Goal: Task Accomplishment & Management: Manage account settings

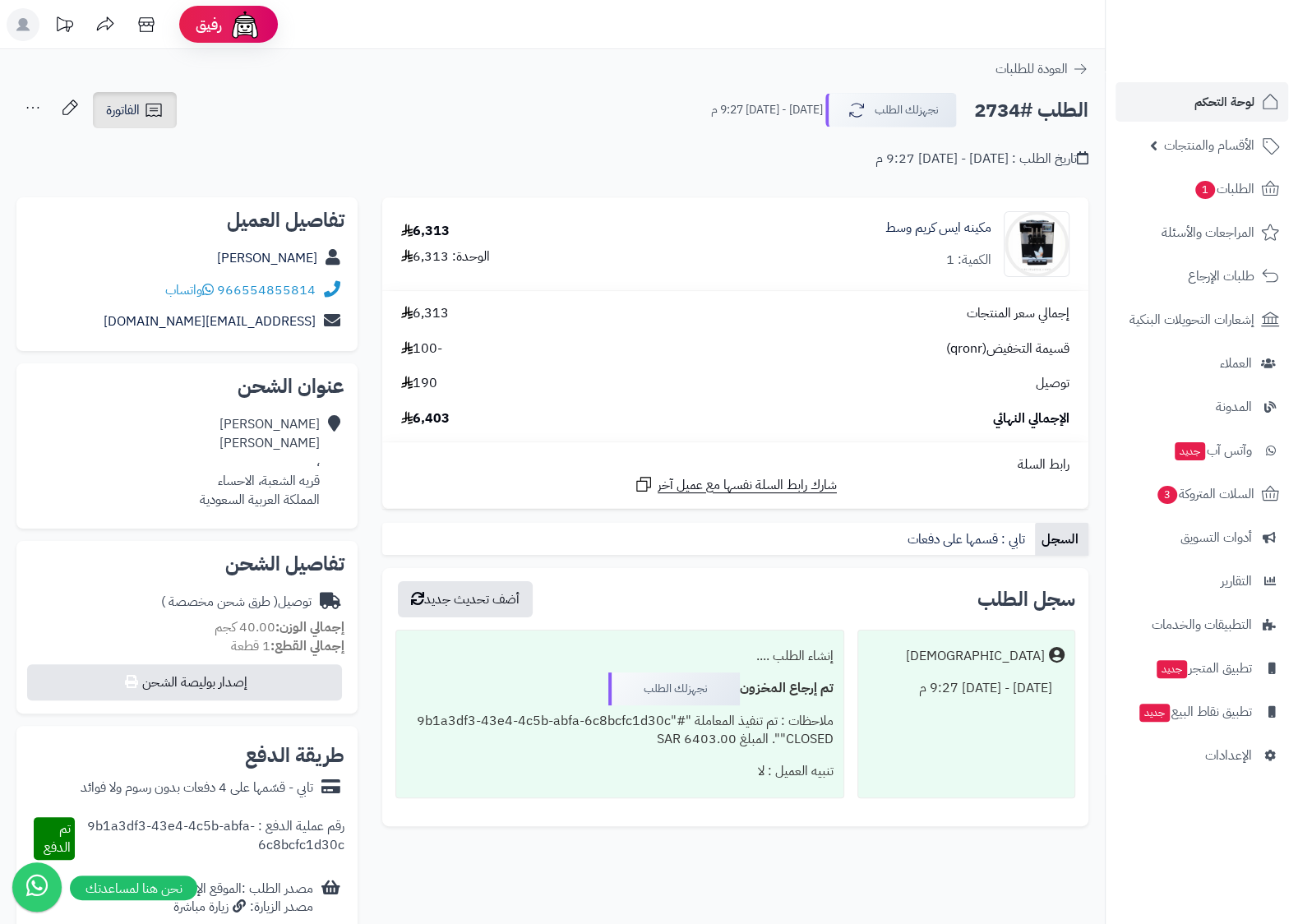
click at [113, 111] on span "الفاتورة" at bounding box center [123, 110] width 34 height 20
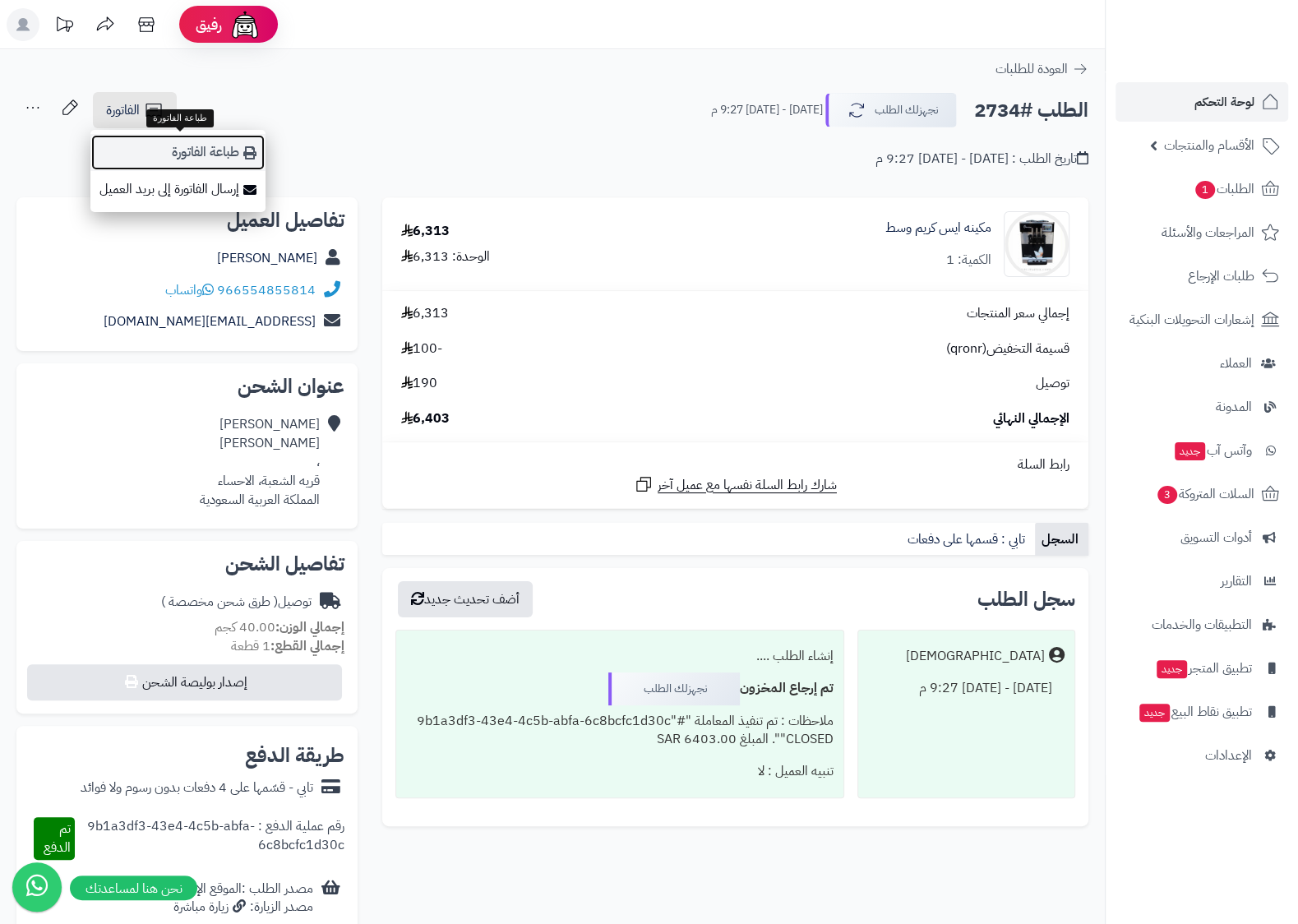
click at [192, 156] on link "طباعة الفاتورة" at bounding box center [177, 152] width 175 height 37
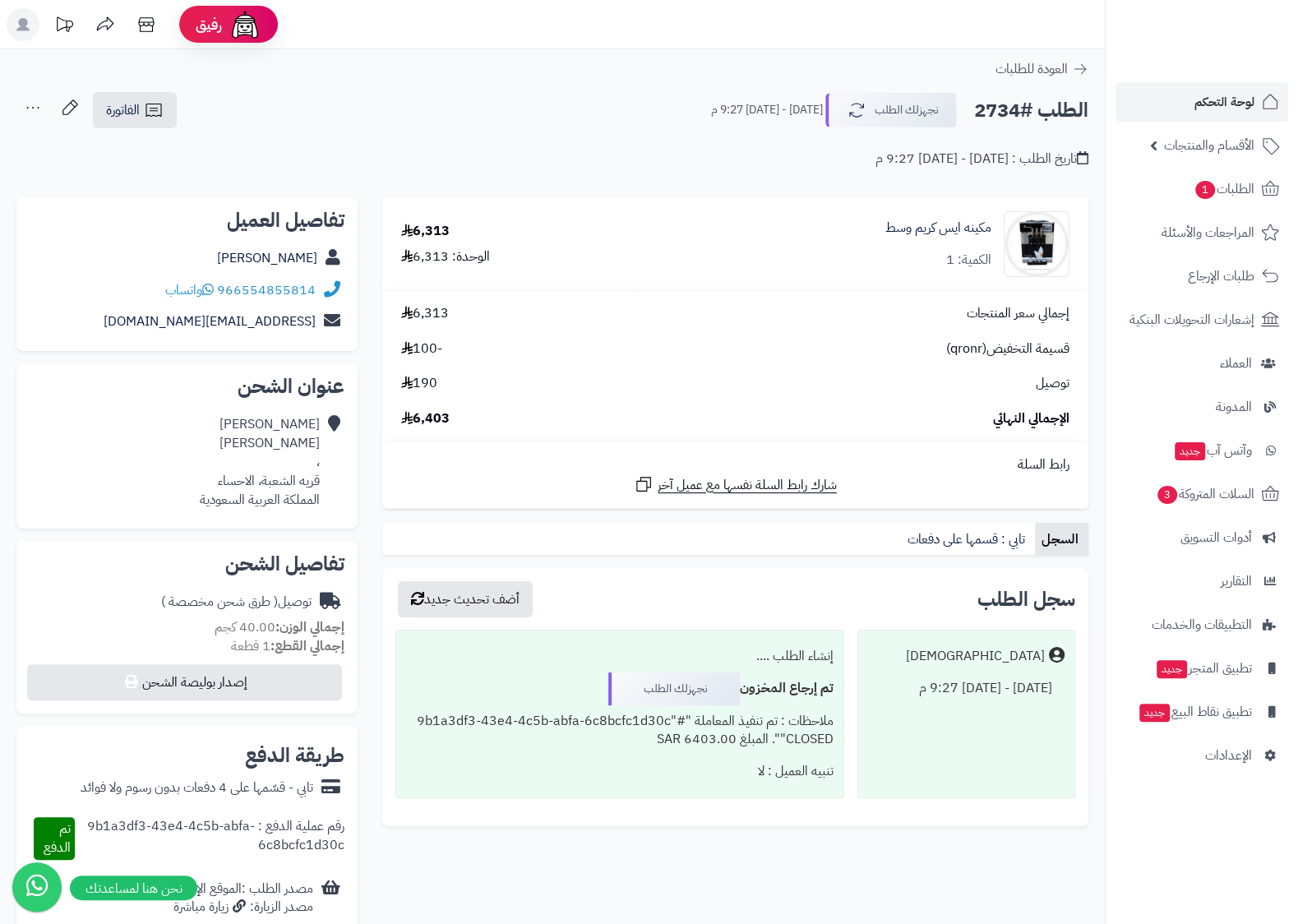
scroll to position [86, 0]
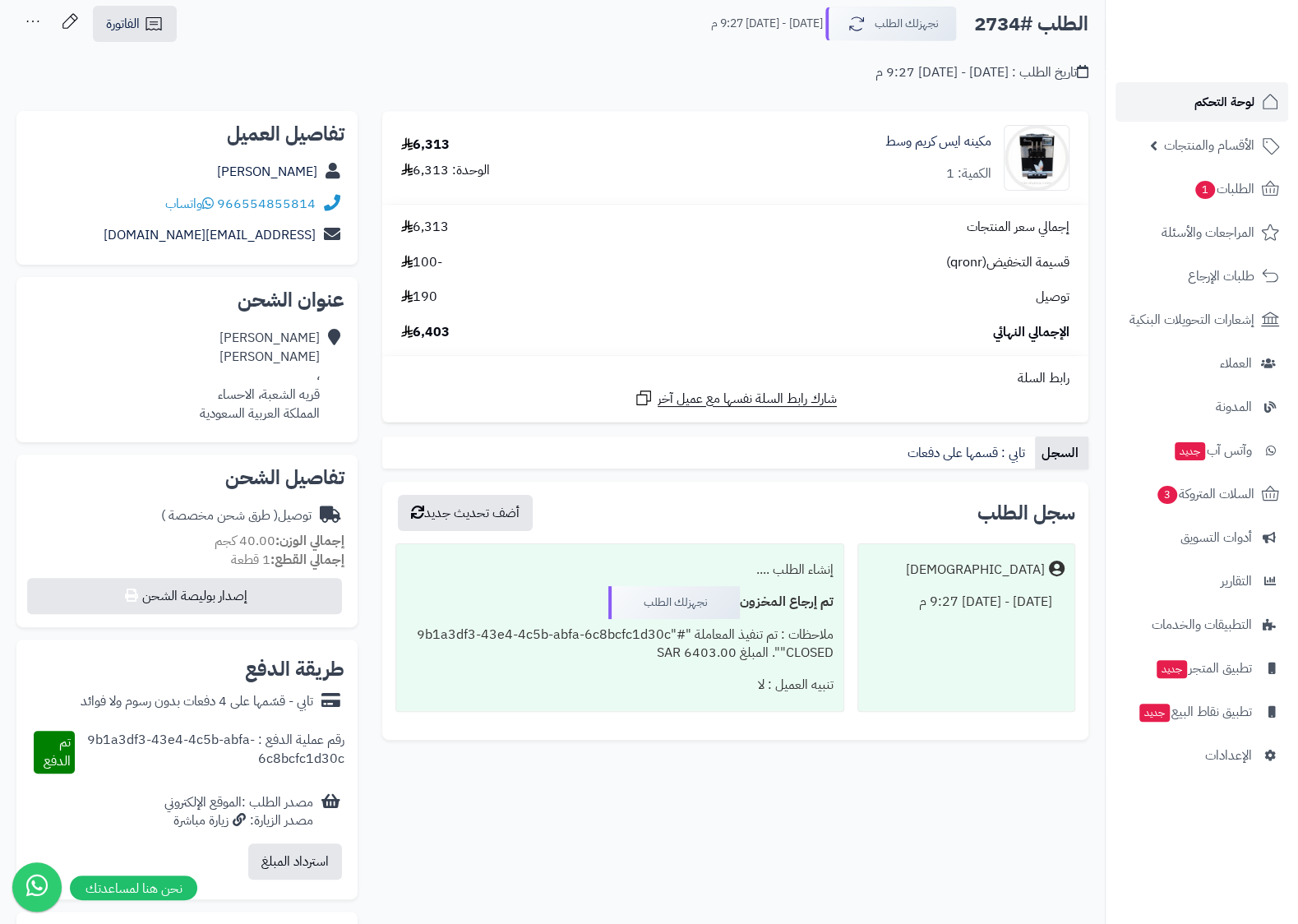
click at [1213, 102] on span "لوحة التحكم" at bounding box center [1225, 101] width 60 height 23
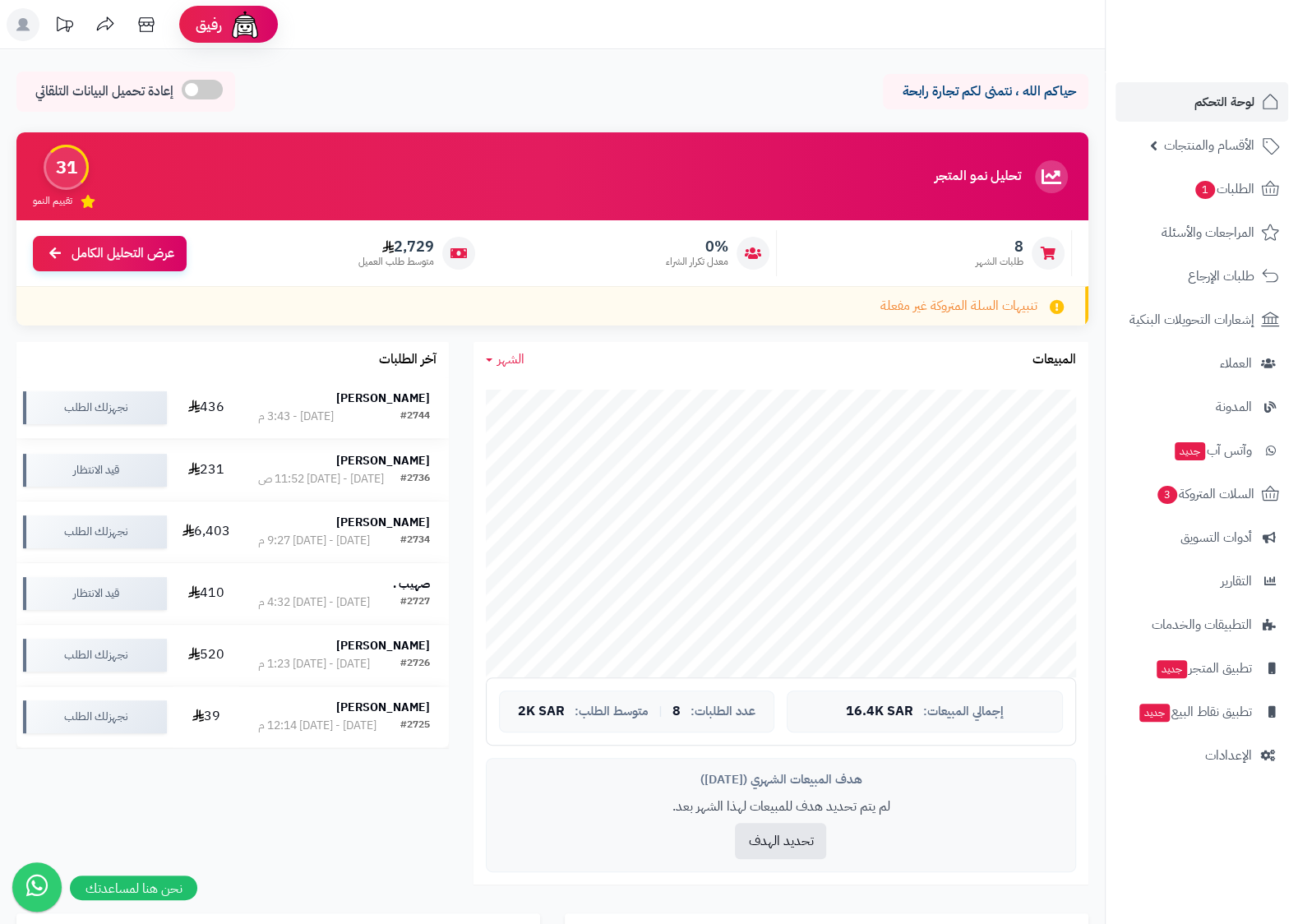
click at [409, 395] on strong "حسام الدالاتي" at bounding box center [383, 398] width 94 height 17
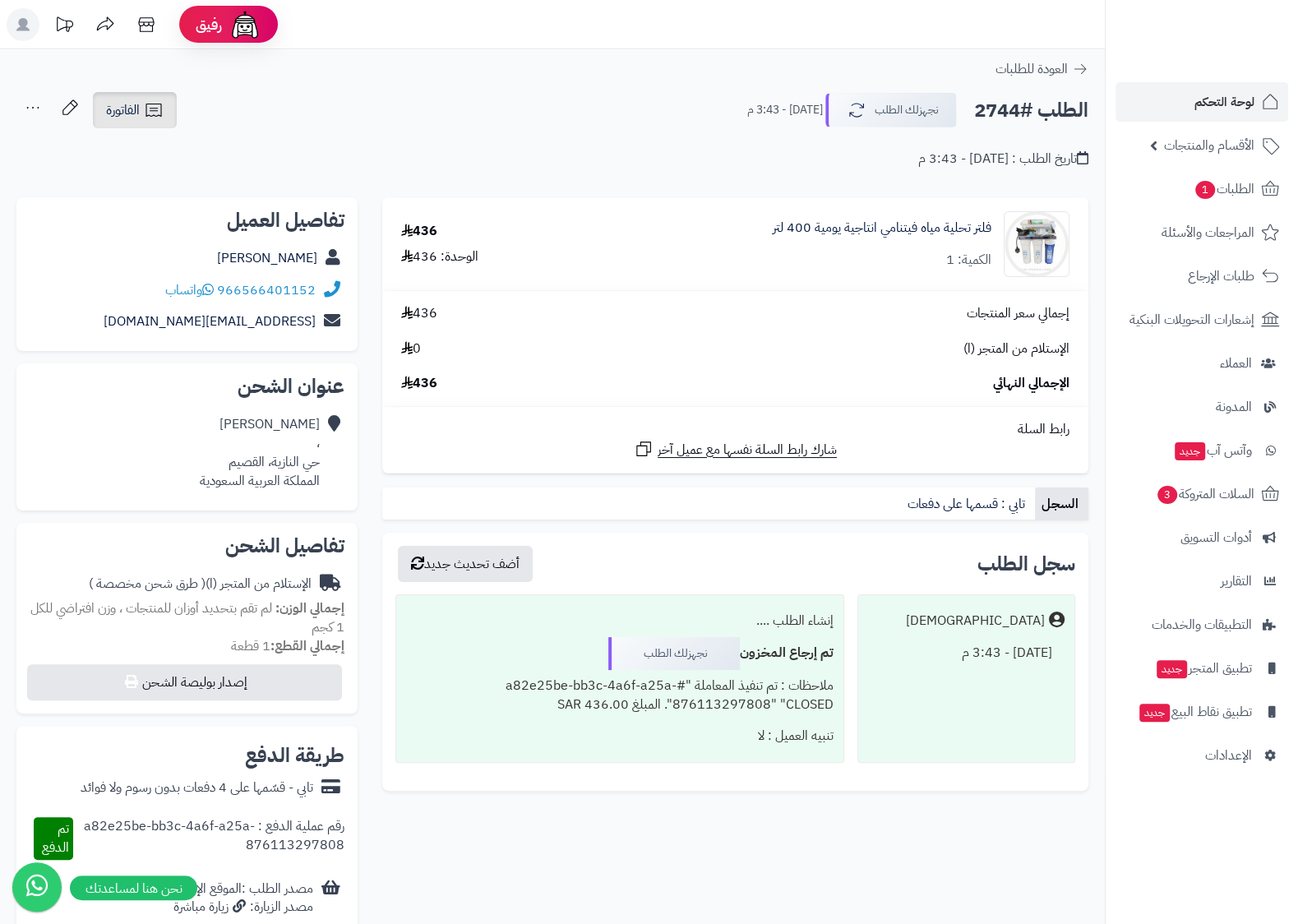
click at [130, 106] on span "الفاتورة" at bounding box center [123, 110] width 34 height 20
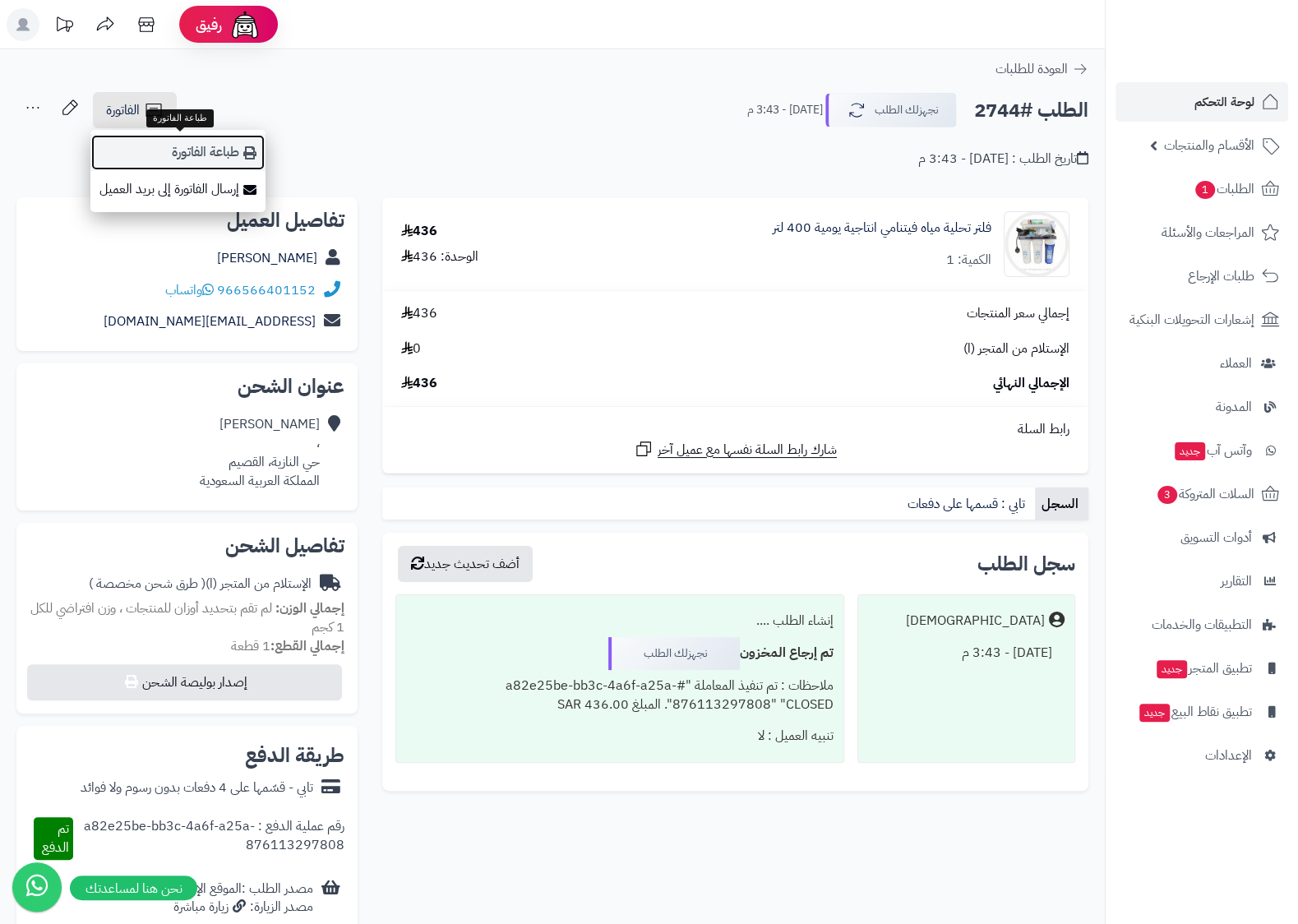
click at [192, 139] on link "طباعة الفاتورة" at bounding box center [177, 152] width 175 height 37
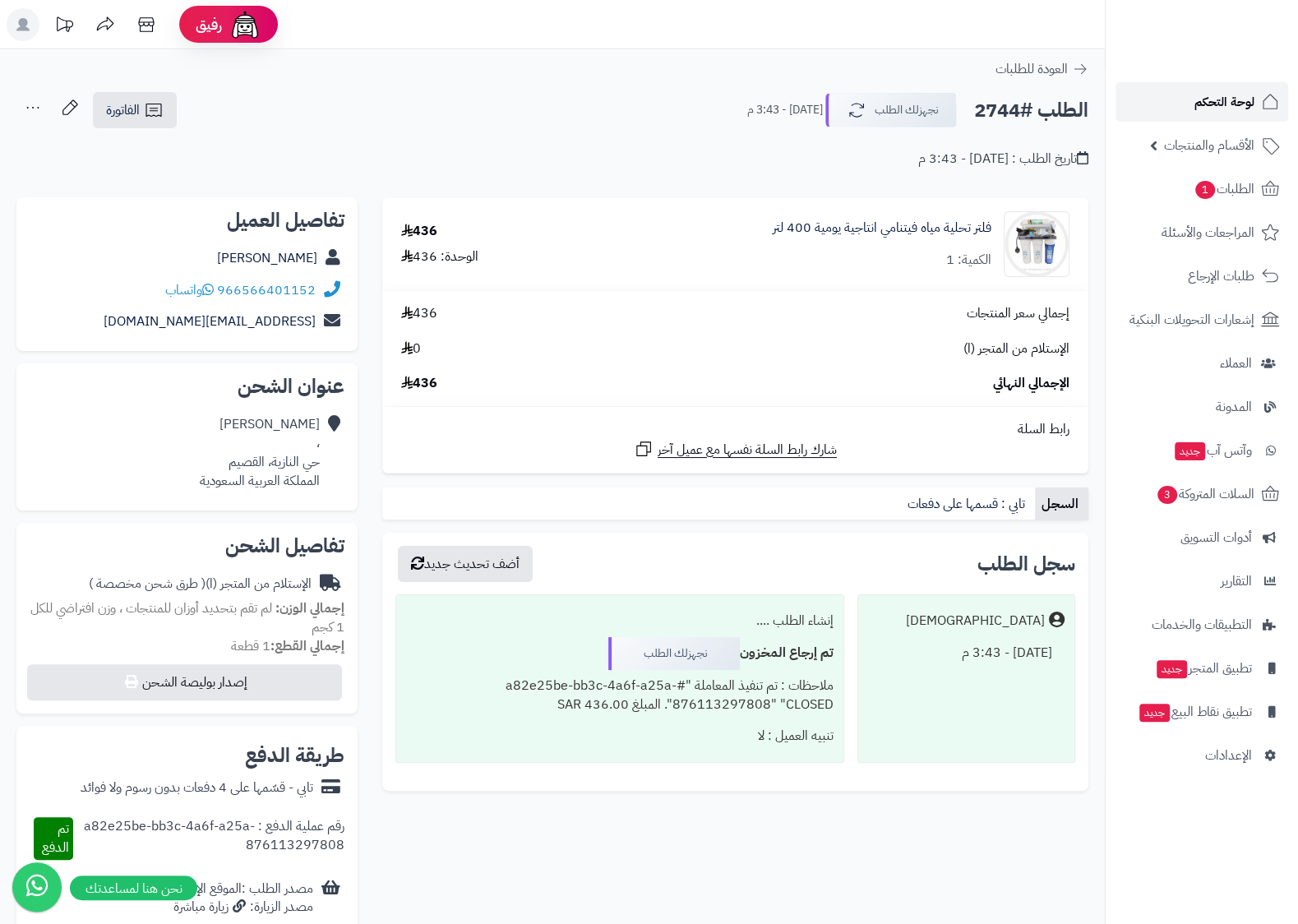
click at [1250, 99] on span "لوحة التحكم" at bounding box center [1225, 101] width 60 height 23
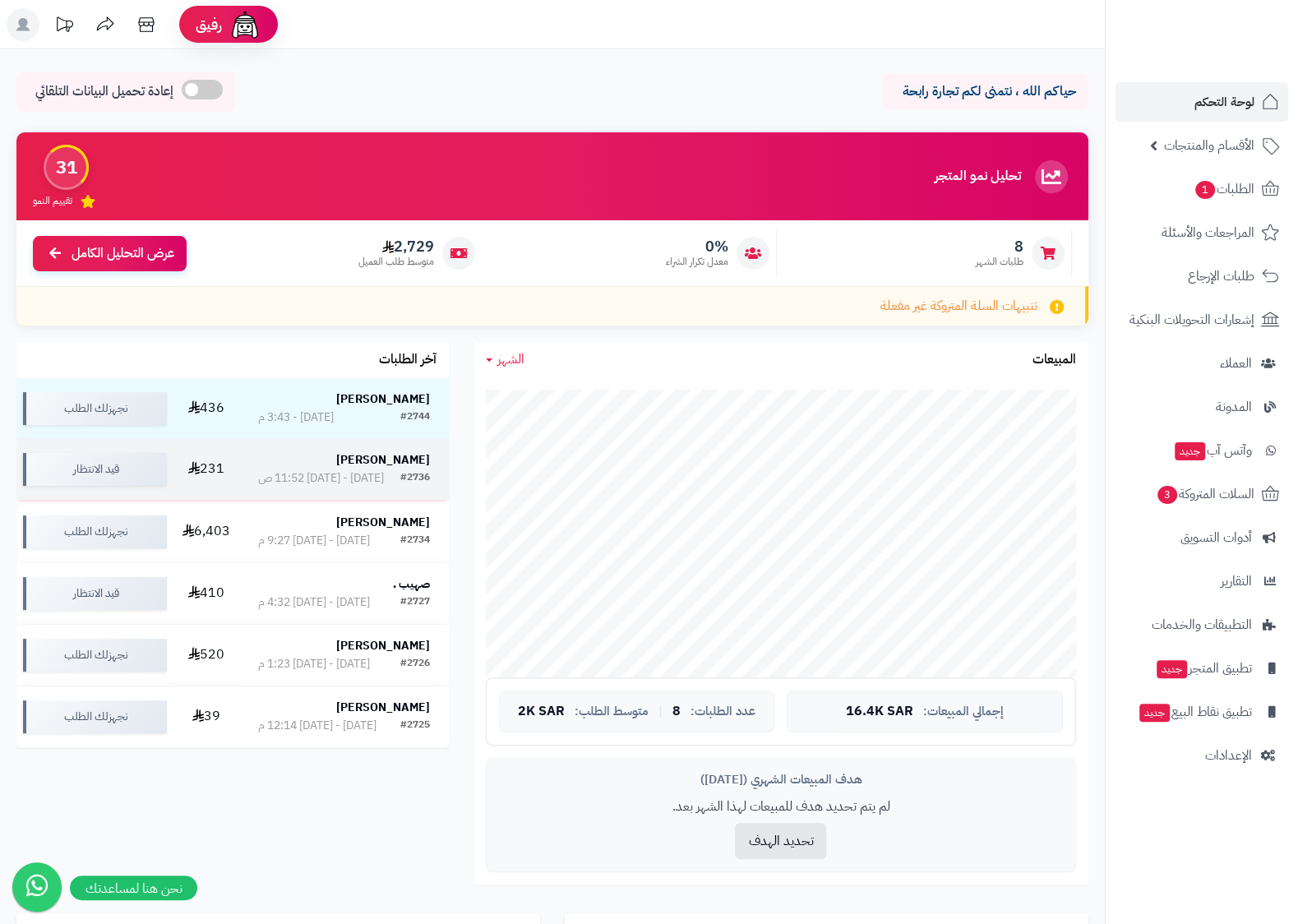
click at [410, 455] on strong "محمد الغفيري" at bounding box center [383, 459] width 94 height 17
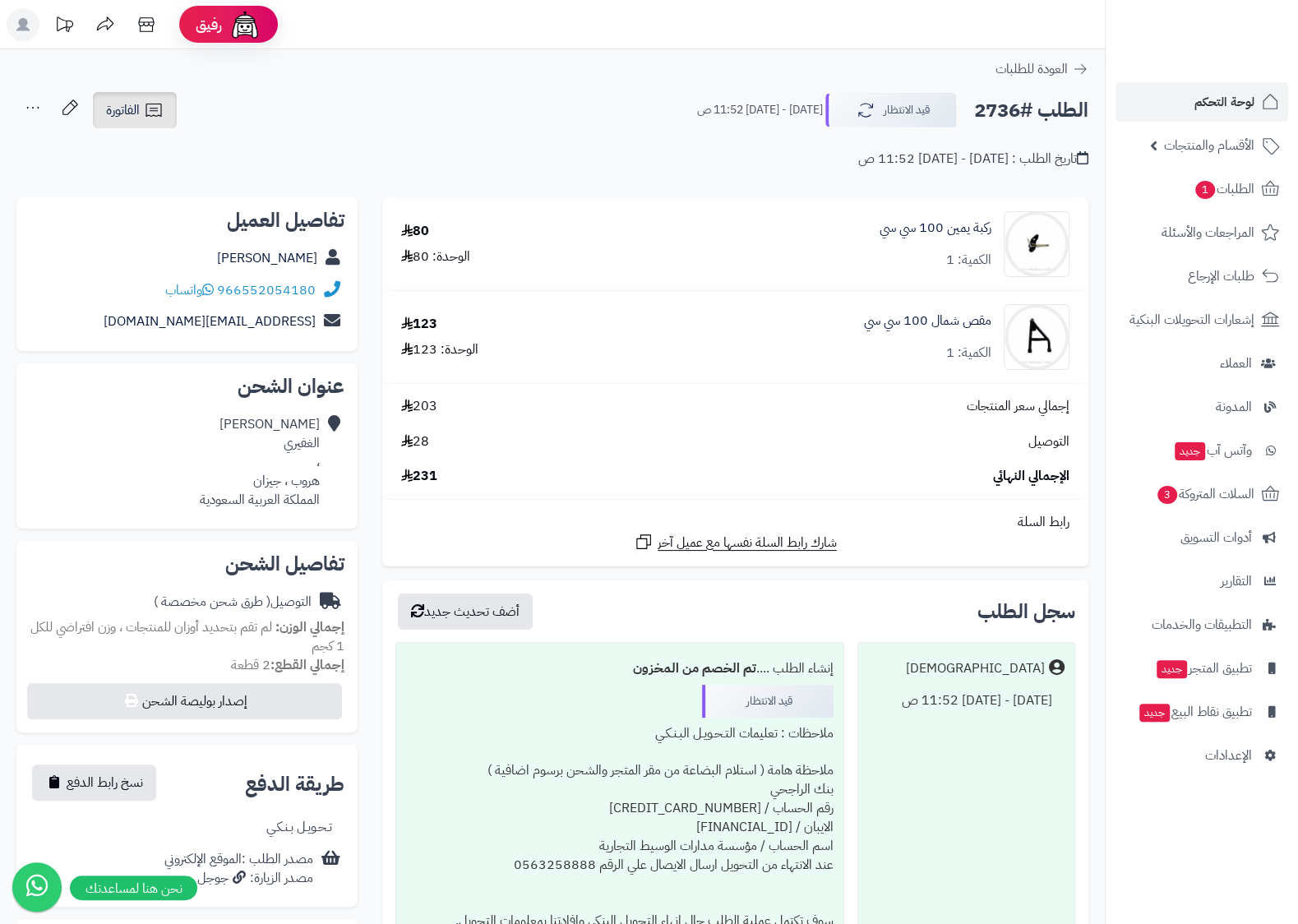
click at [112, 112] on span "الفاتورة" at bounding box center [123, 110] width 34 height 20
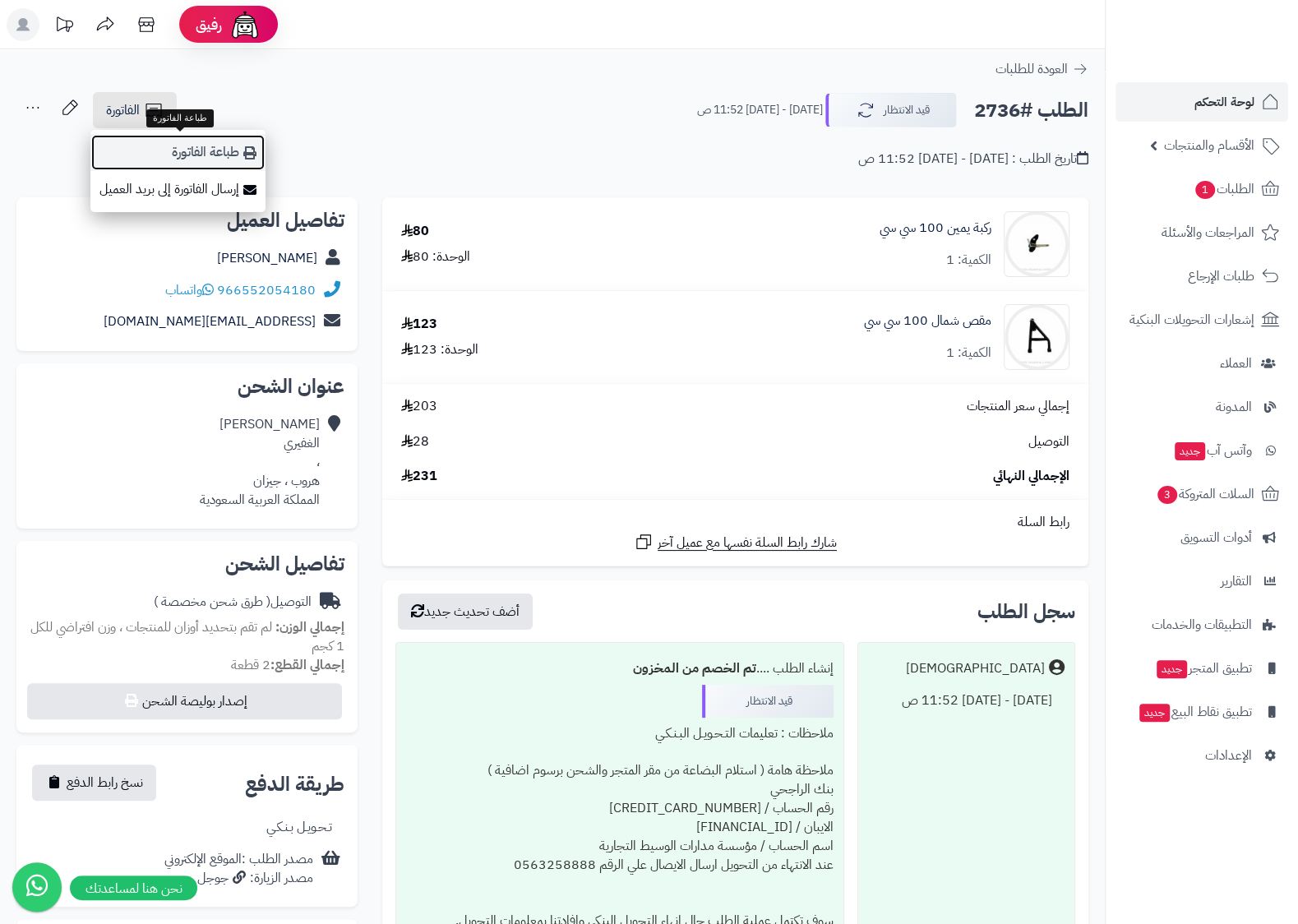
click at [159, 155] on link "طباعة الفاتورة" at bounding box center [177, 152] width 175 height 37
